Goal: Task Accomplishment & Management: Complete application form

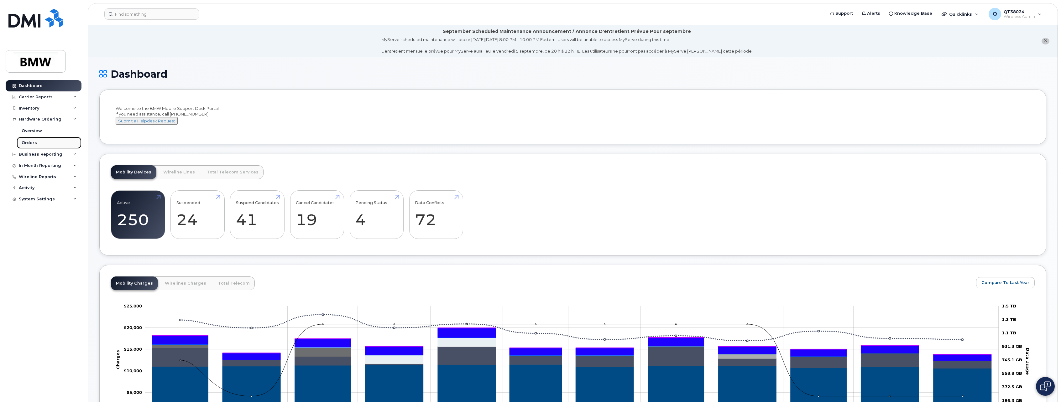
click at [27, 142] on div "Orders" at bounding box center [29, 143] width 15 height 6
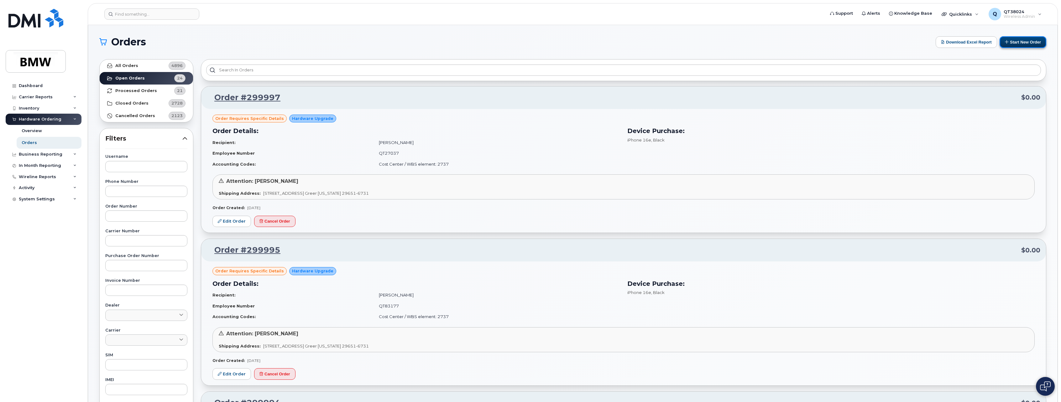
click at [1018, 41] on button "Start New Order" at bounding box center [1023, 42] width 47 height 12
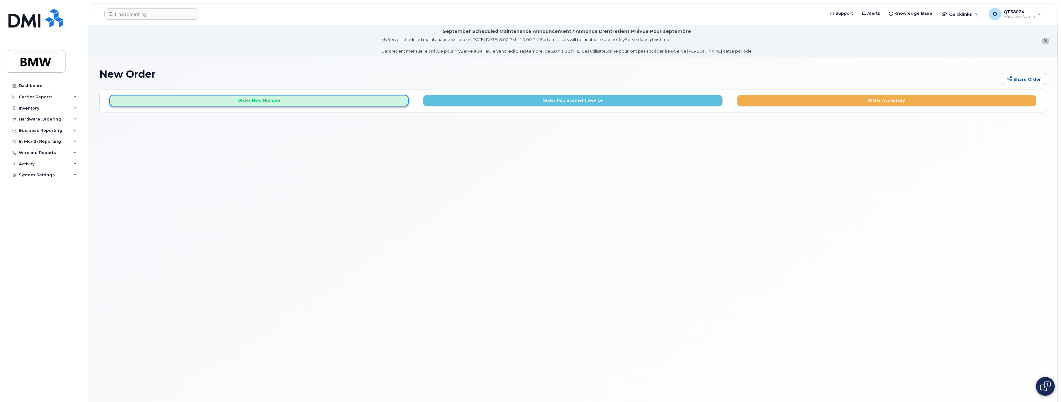
click at [399, 103] on button "Order New Number" at bounding box center [258, 101] width 299 height 12
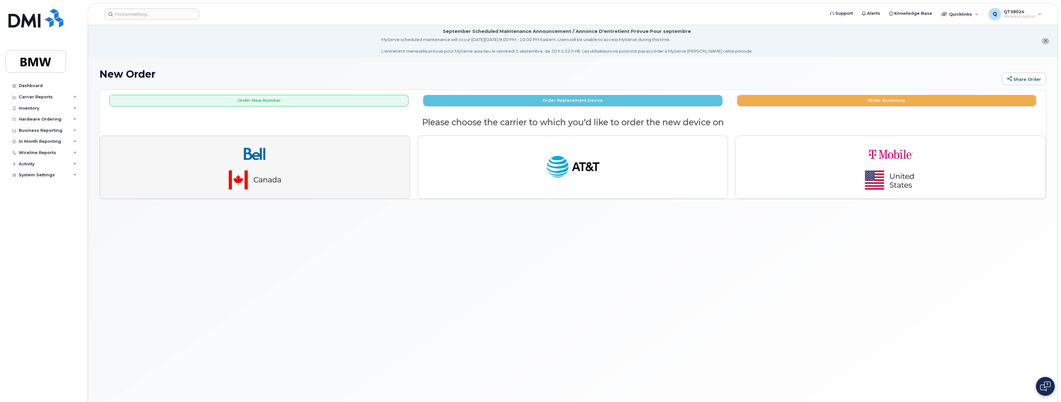
click at [385, 174] on button "button" at bounding box center [255, 167] width 311 height 63
